Goal: Book appointment/travel/reservation

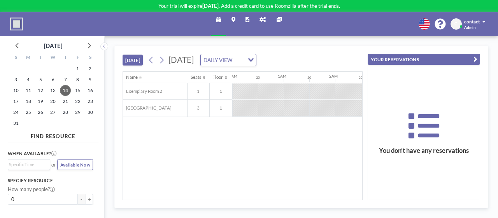
scroll to position [0, 405]
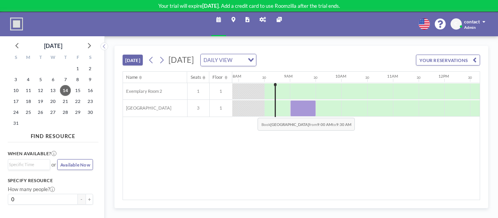
drag, startPoint x: 306, startPoint y: 108, endPoint x: 248, endPoint y: 111, distance: 58.5
click at [248, 111] on div at bounding box center [444, 108] width 1234 height 17
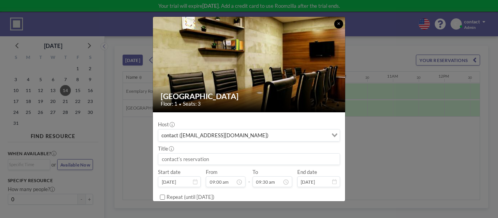
click at [336, 25] on button at bounding box center [338, 23] width 9 height 9
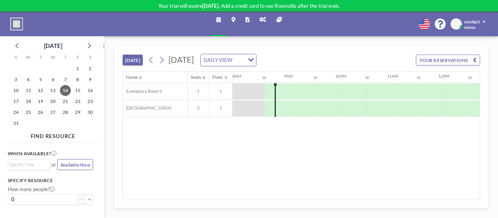
click at [471, 58] on button "YOUR RESERVATIONS" at bounding box center [448, 60] width 64 height 11
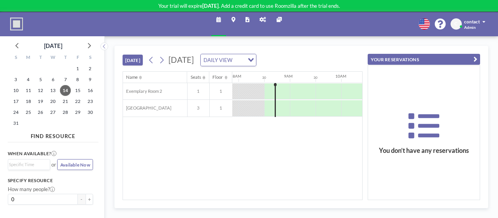
click at [474, 58] on icon "button" at bounding box center [476, 59] width 4 height 8
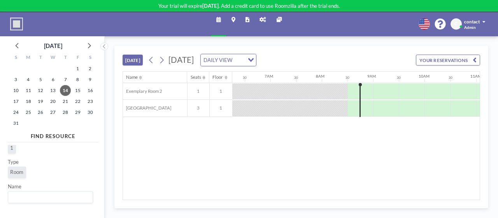
scroll to position [0, 0]
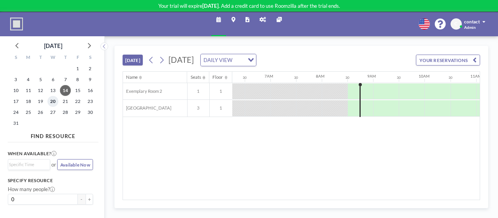
click at [53, 103] on span "20" at bounding box center [53, 101] width 11 height 11
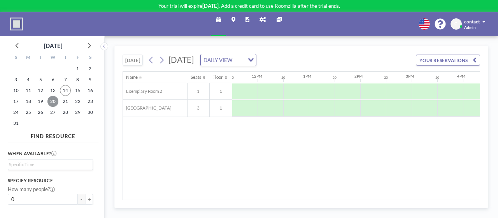
scroll to position [0, 597]
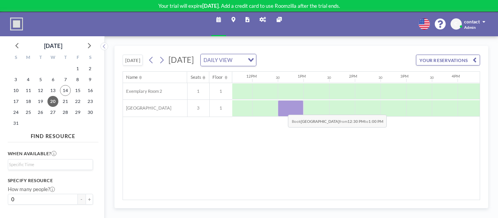
click at [282, 108] on div at bounding box center [291, 108] width 26 height 16
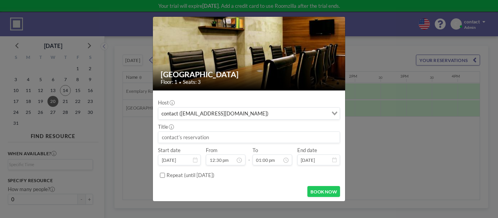
scroll to position [313, 0]
click at [164, 173] on input "Repeat (until February 10, 2026)" at bounding box center [162, 175] width 5 height 5
checkbox input "false"
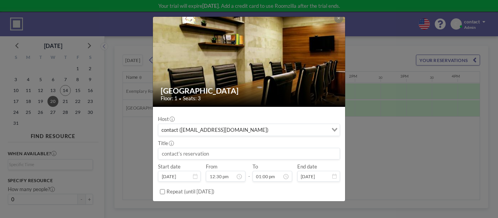
scroll to position [0, 0]
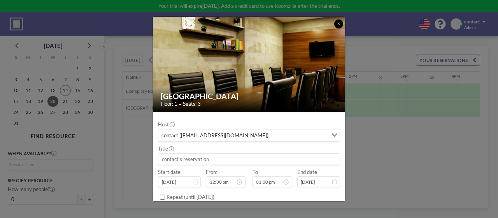
click at [336, 26] on button at bounding box center [338, 23] width 9 height 9
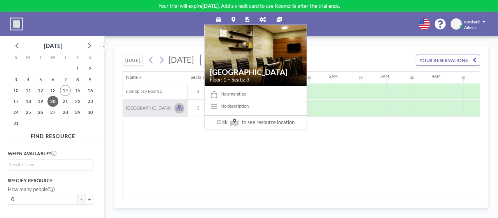
click at [178, 109] on icon at bounding box center [179, 108] width 7 height 7
